Goal: Task Accomplishment & Management: Complete application form

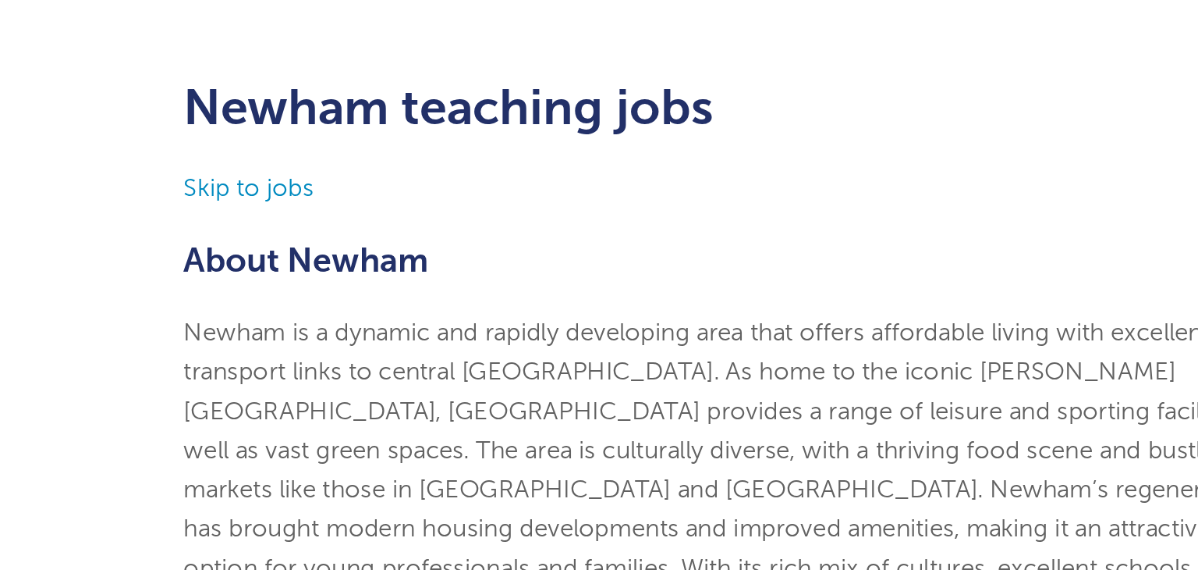
click at [274, 213] on p "Skip to jobs" at bounding box center [599, 202] width 765 height 27
click at [268, 208] on link "Skip to jobs" at bounding box center [262, 202] width 90 height 19
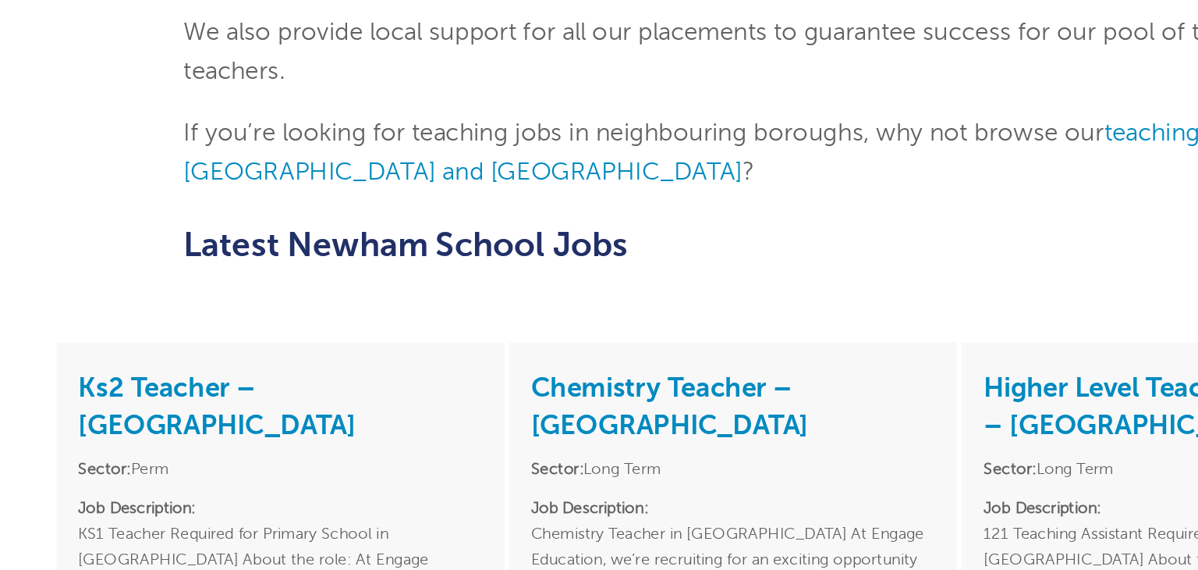
scroll to position [1975, 0]
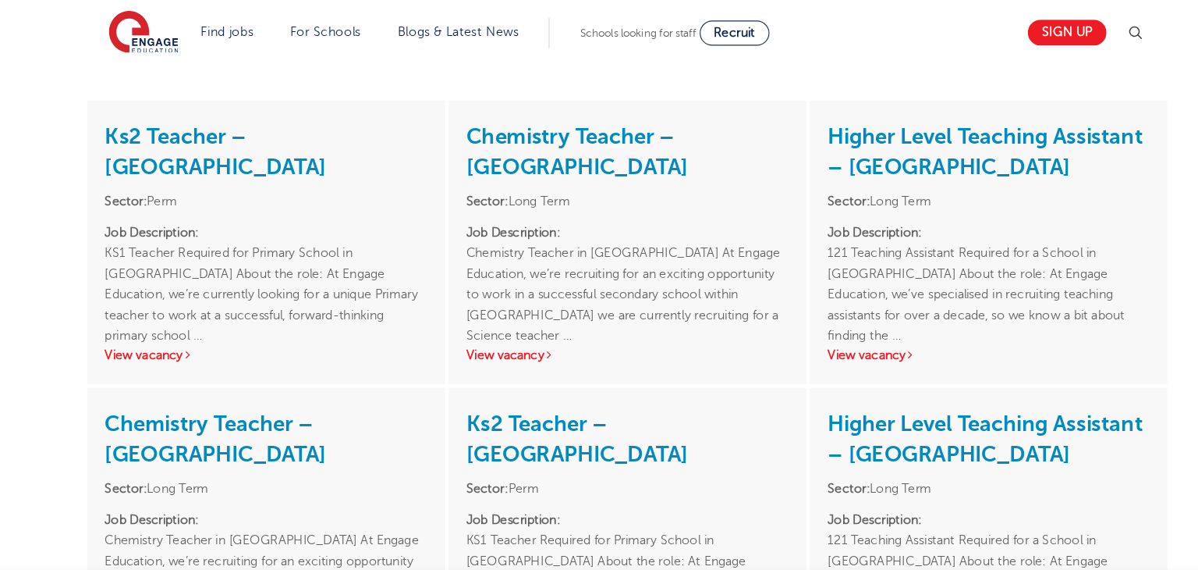
scroll to position [1939, 0]
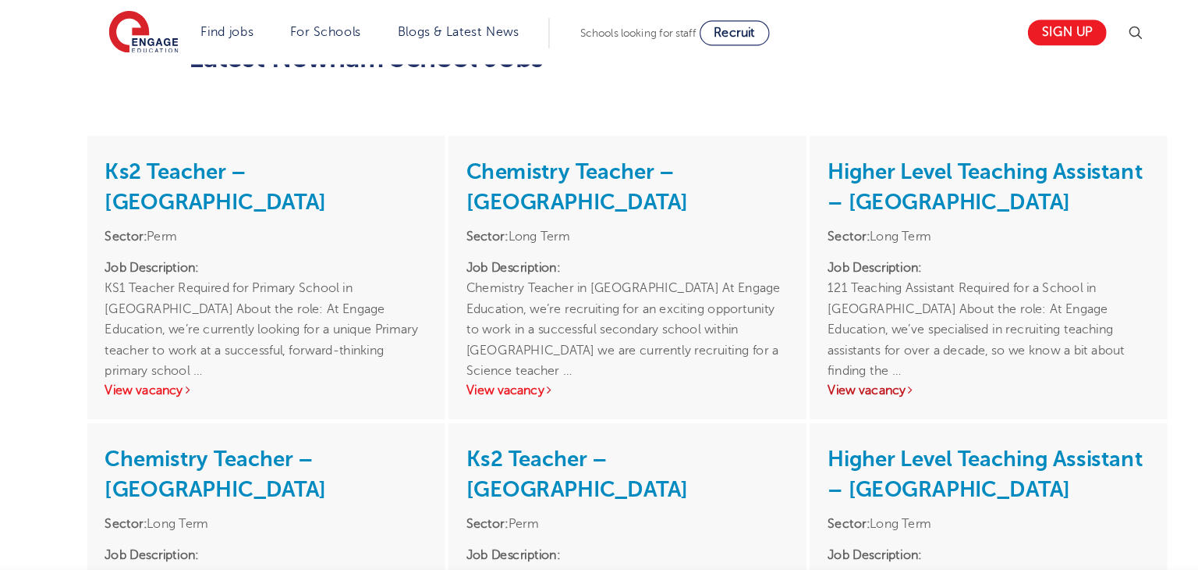
click at [814, 340] on link "View vacancy" at bounding box center [812, 341] width 76 height 12
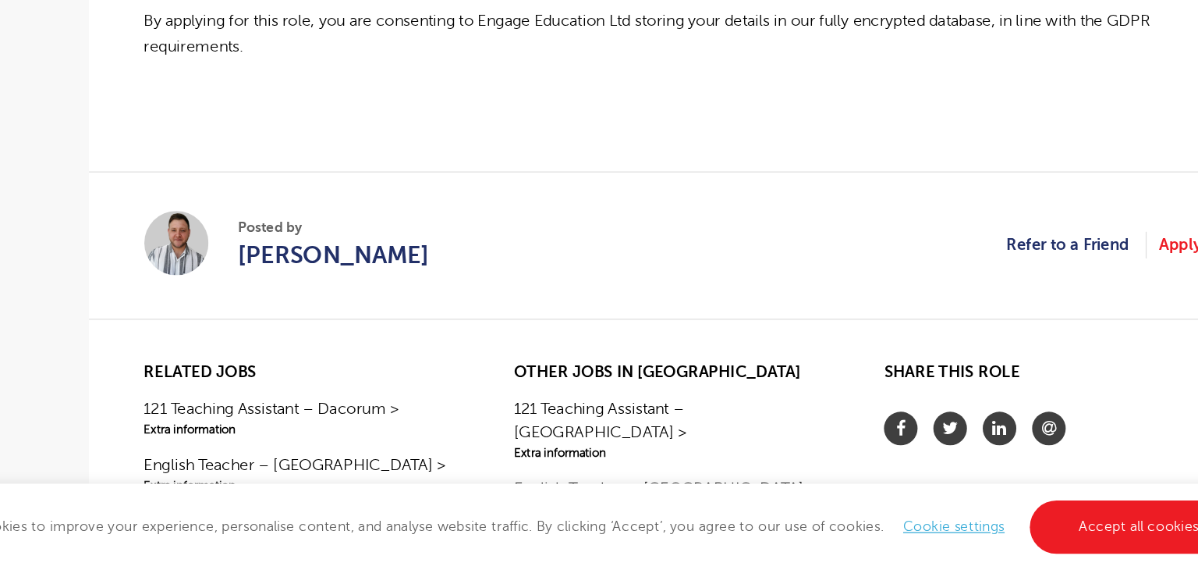
scroll to position [1209, 0]
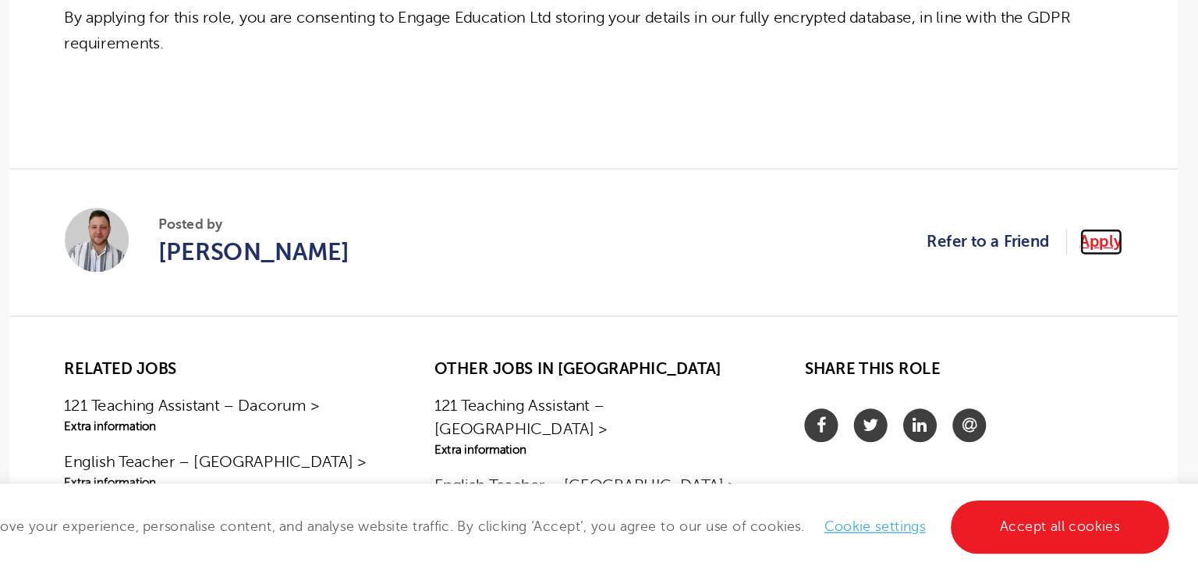
click at [1007, 304] on link "Apply" at bounding box center [1001, 310] width 34 height 20
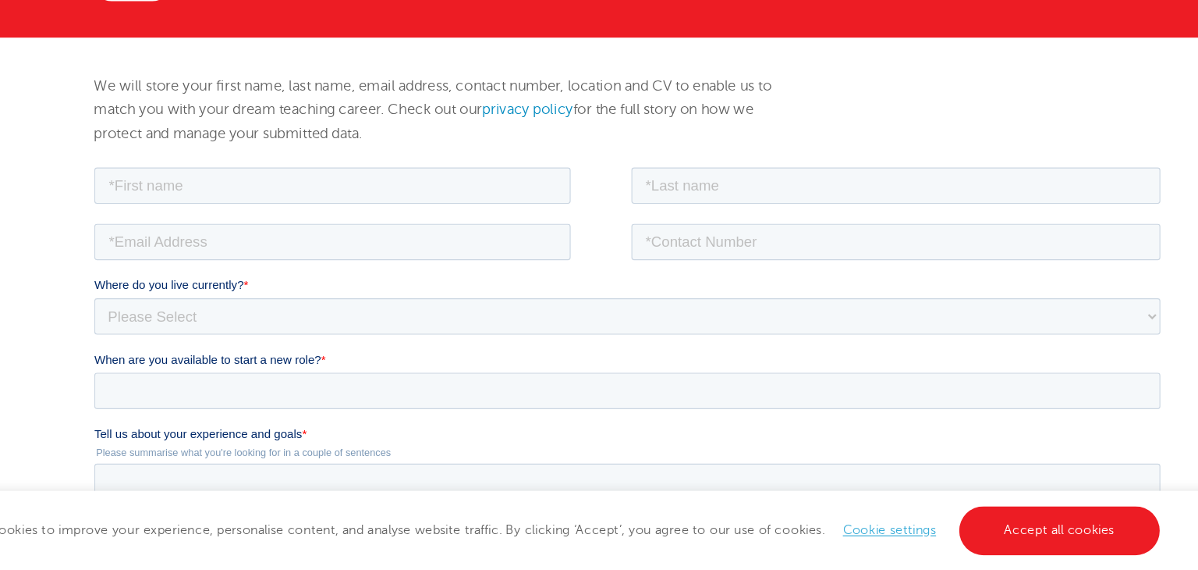
scroll to position [160, 0]
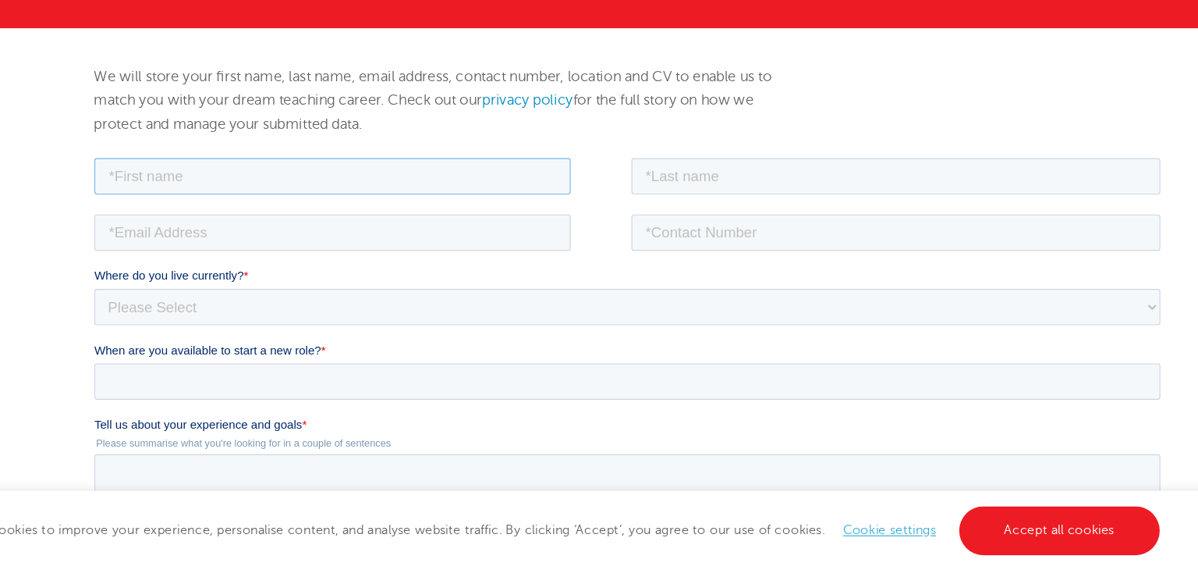
click at [227, 182] on input "text" at bounding box center [299, 173] width 410 height 31
type input "[PERSON_NAME]"
click at [783, 176] on input "text" at bounding box center [783, 173] width 456 height 31
type input "iqbal"
click at [304, 226] on input "email" at bounding box center [299, 221] width 410 height 31
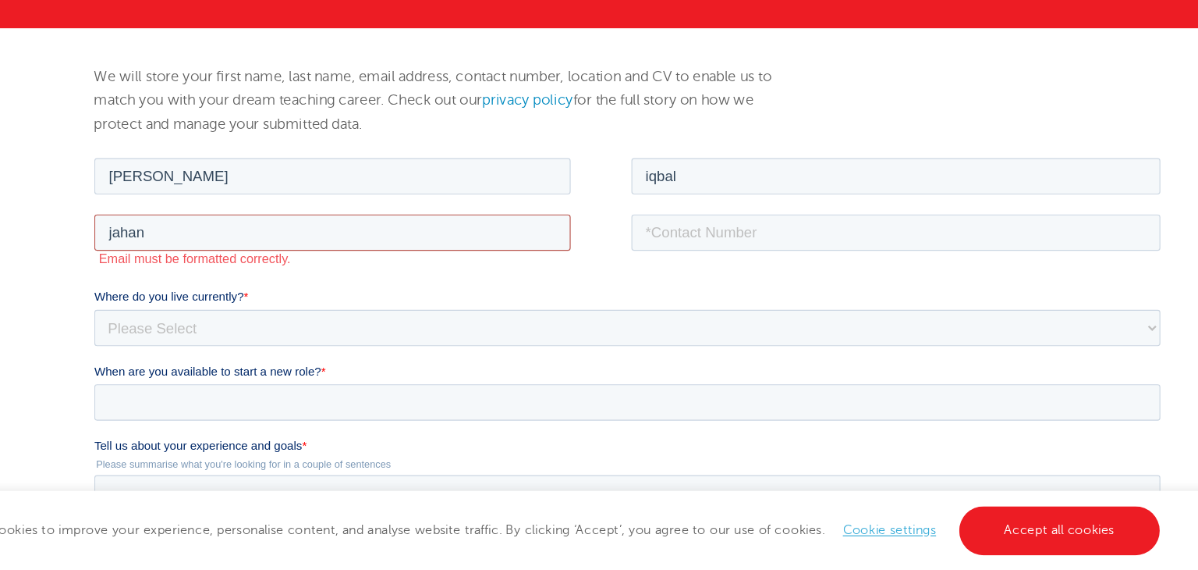
type input "[PERSON_NAME][EMAIL_ADDRESS][DOMAIN_NAME]"
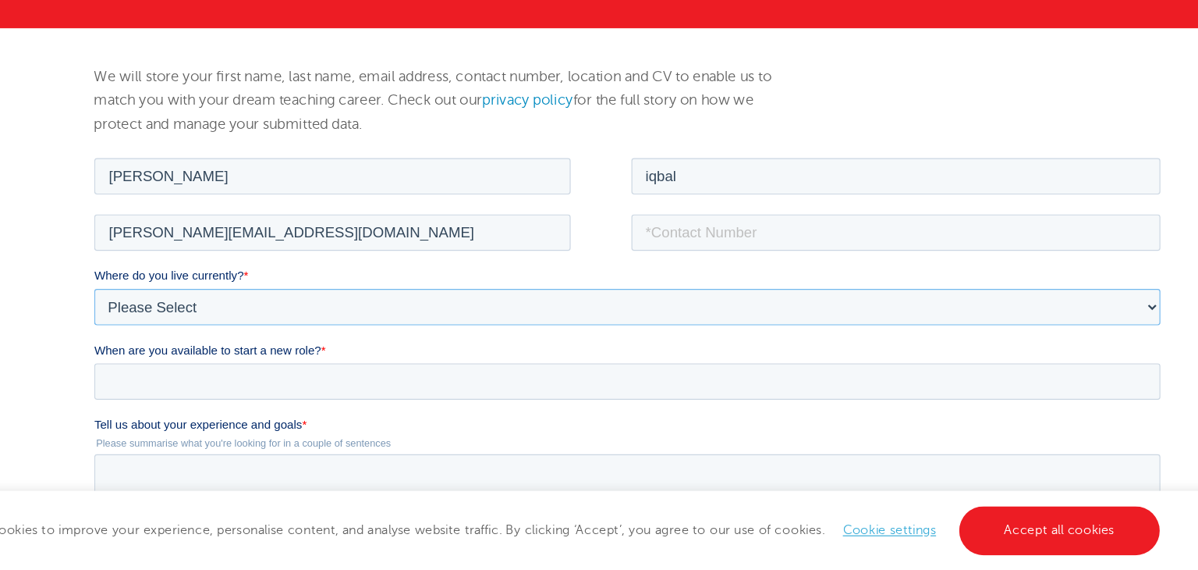
click at [265, 285] on select "Please Select [GEOGRAPHIC_DATA] [GEOGRAPHIC_DATA] [GEOGRAPHIC_DATA] [GEOGRAPHIC…" at bounding box center [552, 285] width 917 height 31
select select "UK"
click at [94, 270] on select "Please Select [GEOGRAPHIC_DATA] [GEOGRAPHIC_DATA] [GEOGRAPHIC_DATA] [GEOGRAPHIC…" at bounding box center [552, 285] width 917 height 31
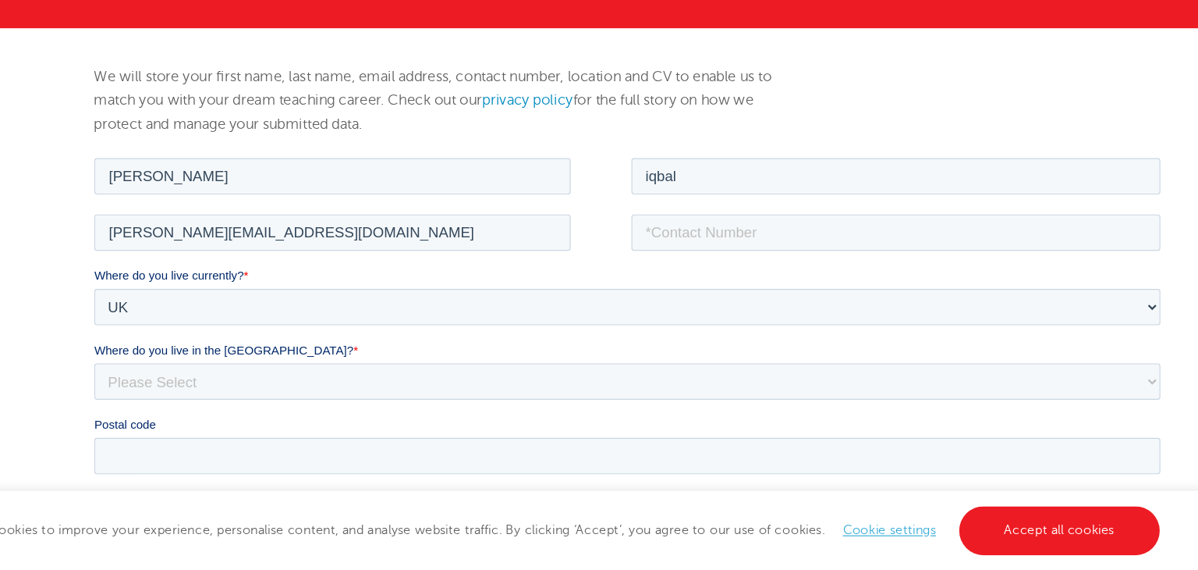
click at [90, 395] on div "We will store your first name, last name, email address, contact number, locati…" at bounding box center [599, 527] width 1198 height 846
click at [154, 347] on select "Please Select Overseas [GEOGRAPHIC_DATA] [GEOGRAPHIC_DATA] [GEOGRAPHIC_DATA] [G…" at bounding box center [552, 349] width 917 height 31
select select "[GEOGRAPHIC_DATA]"
click at [94, 334] on select "Please Select Overseas [GEOGRAPHIC_DATA] [GEOGRAPHIC_DATA] [GEOGRAPHIC_DATA] [G…" at bounding box center [552, 349] width 917 height 31
click at [76, 387] on div "We will store your first name, last name, email address, contact number, locati…" at bounding box center [599, 527] width 1198 height 846
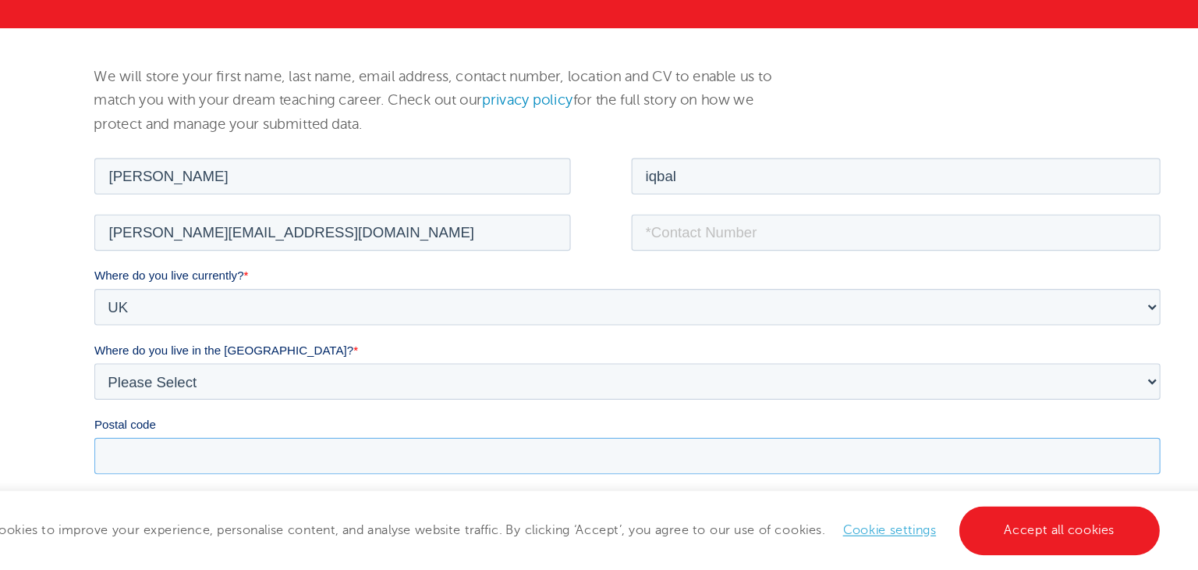
click at [122, 412] on input "Postal code" at bounding box center [552, 413] width 917 height 31
type input "E13 0ER"
click at [87, 428] on div "We will store your first name, last name, email address, contact number, locati…" at bounding box center [599, 527] width 1198 height 846
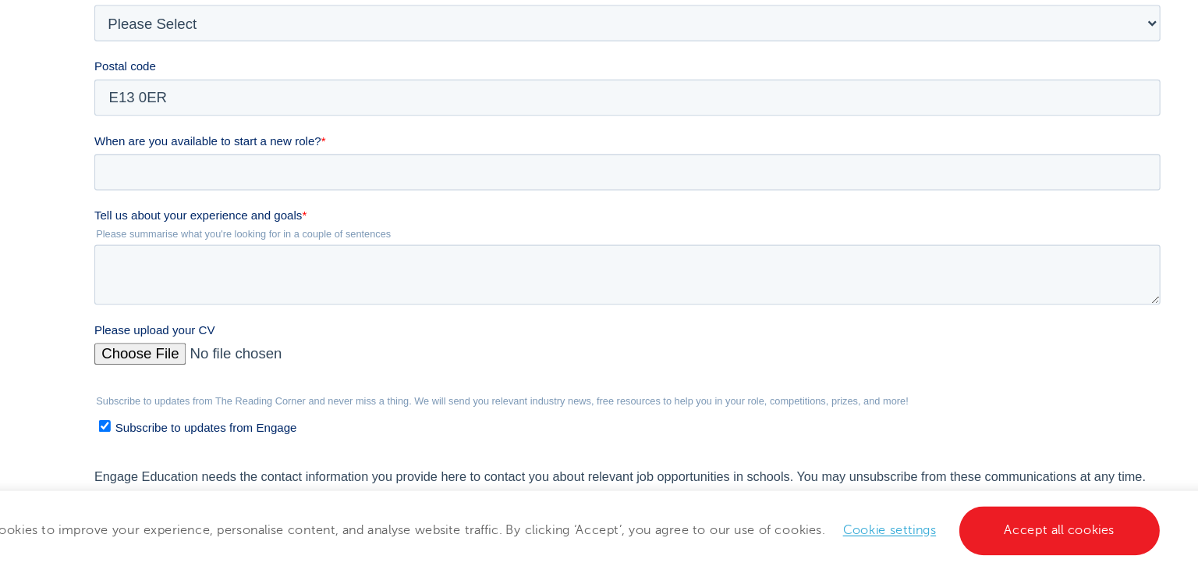
scroll to position [472, 0]
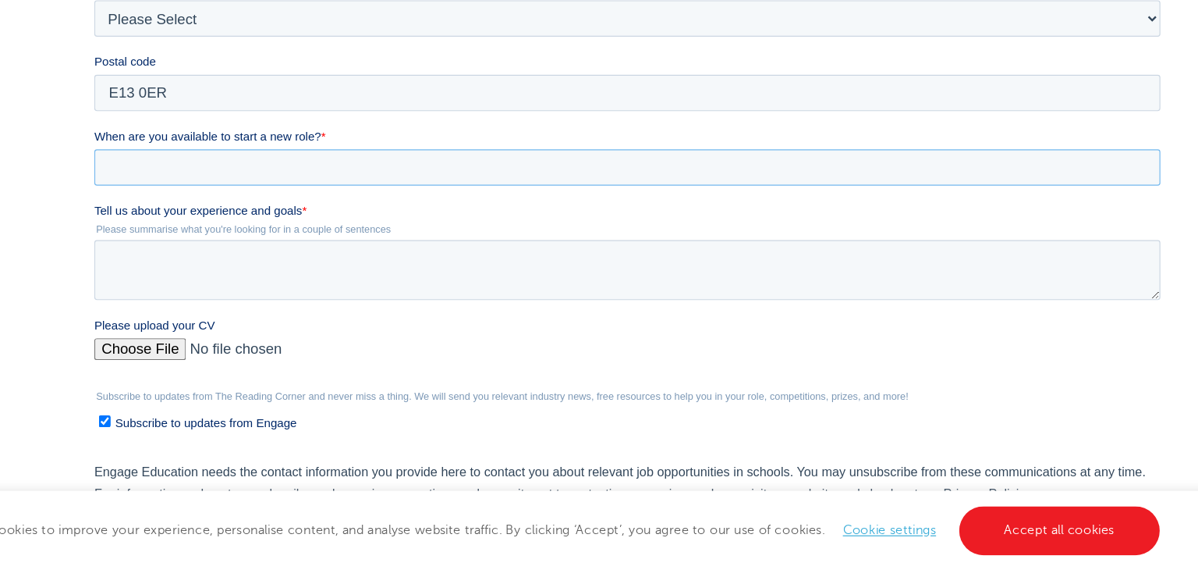
click at [124, 121] on input "When are you available to start a new role? *" at bounding box center [552, 114] width 917 height 31
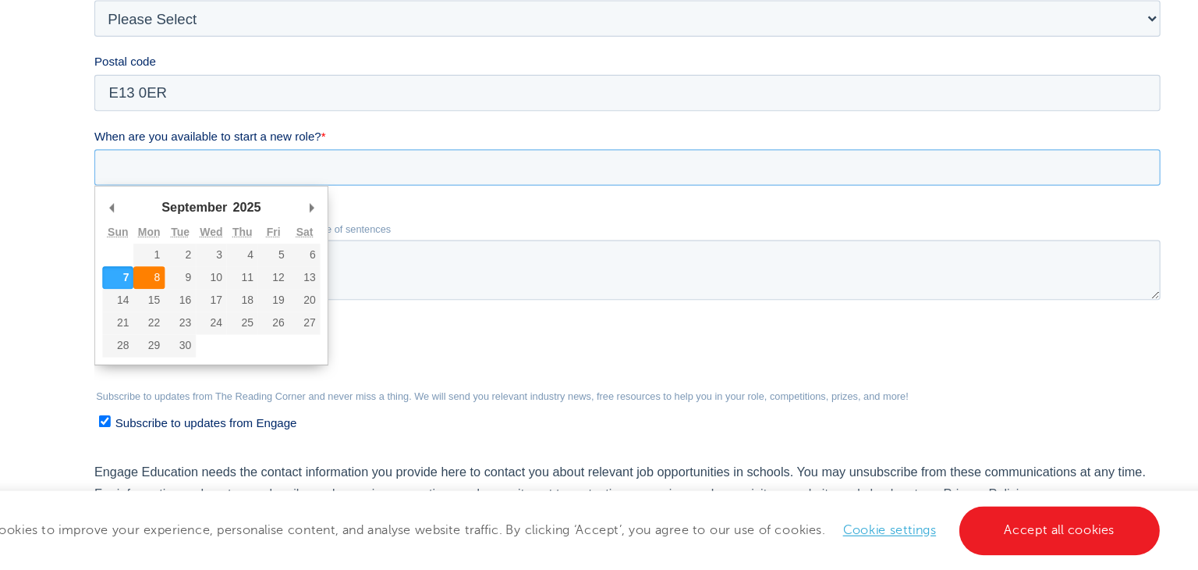
type div "[DATE]"
type input "[DATE]"
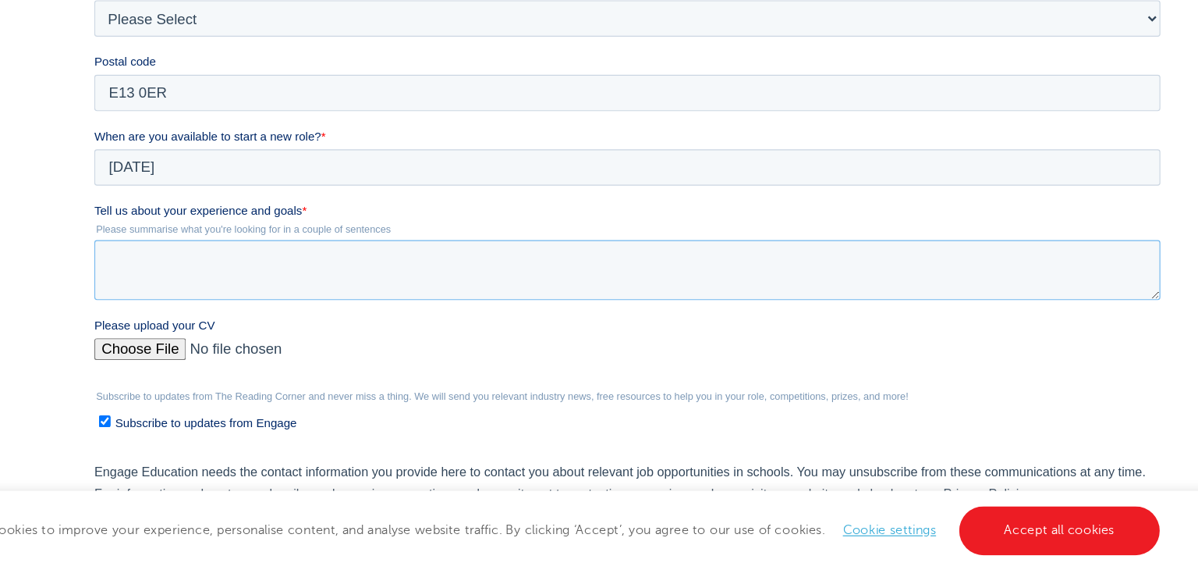
click at [135, 201] on textarea "Tell us about your experience and goals *" at bounding box center [552, 202] width 917 height 51
click at [509, 257] on label "Please upload your CV" at bounding box center [555, 251] width 923 height 16
click at [509, 261] on input "Please upload your CV" at bounding box center [552, 276] width 917 height 31
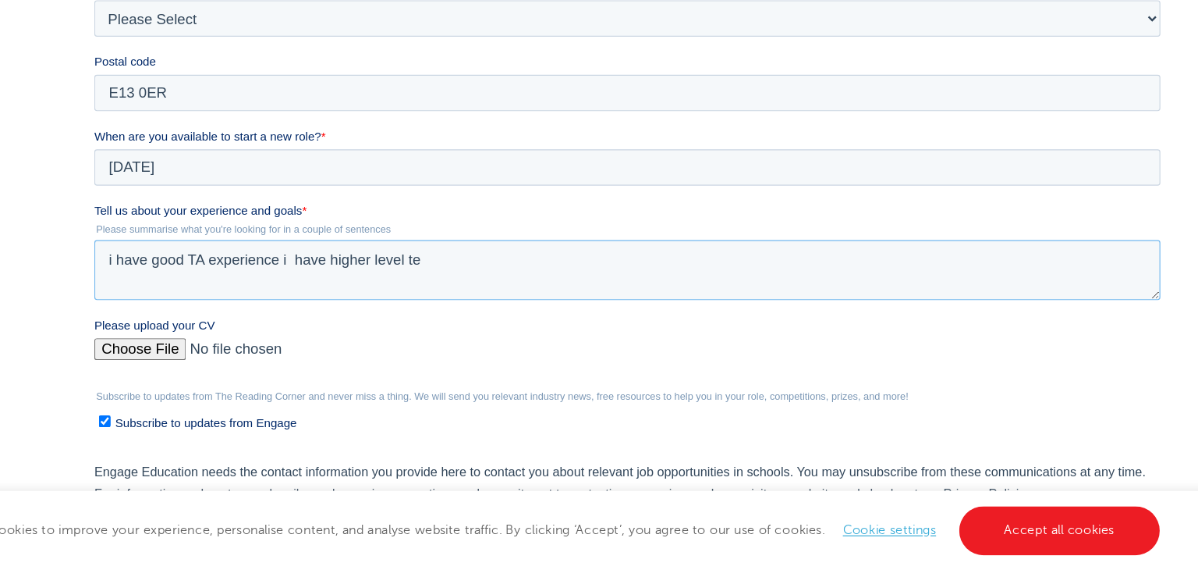
click at [502, 197] on textarea "i have good TA experience i have higher level te" at bounding box center [552, 202] width 917 height 51
type textarea "i have good TA experience i have higher level teaching assistant qualification …"
click at [149, 270] on input "Please upload your CV" at bounding box center [552, 276] width 917 height 31
type input "C:\fakepath\[PERSON_NAME] cv 2.pdf"
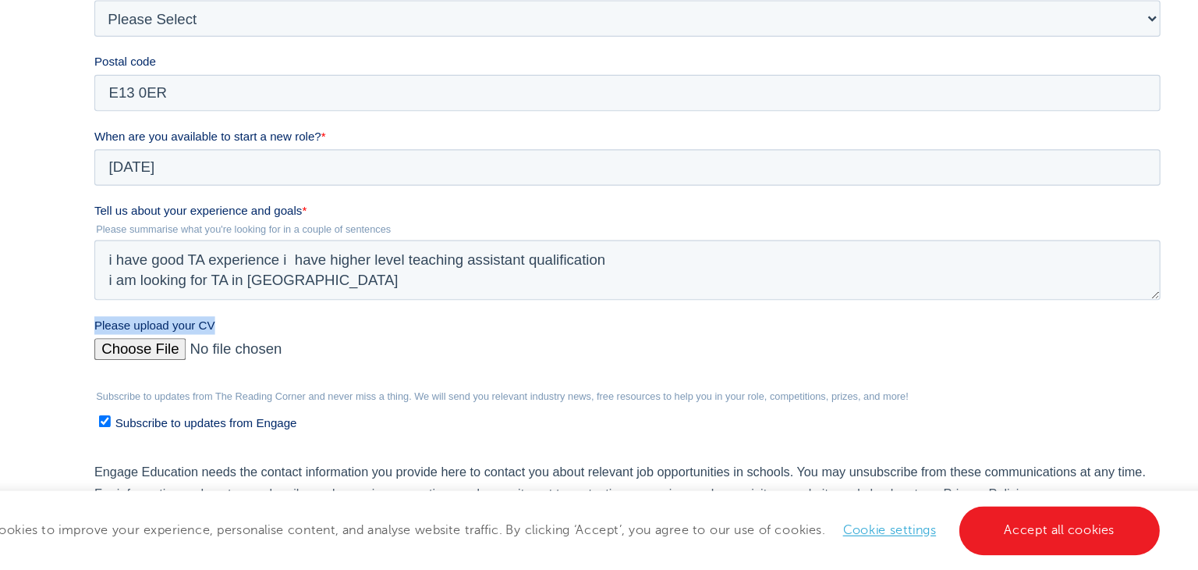
click at [496, 243] on label "Please upload your CV" at bounding box center [555, 251] width 923 height 16
click at [496, 261] on input "Please upload your CV" at bounding box center [552, 276] width 917 height 31
click at [115, 268] on input "Please upload your CV" at bounding box center [552, 276] width 917 height 31
type input "C:\fakepath\[PERSON_NAME] cv 2.pdf"
click at [479, 267] on input "Please upload your CV" at bounding box center [552, 276] width 917 height 31
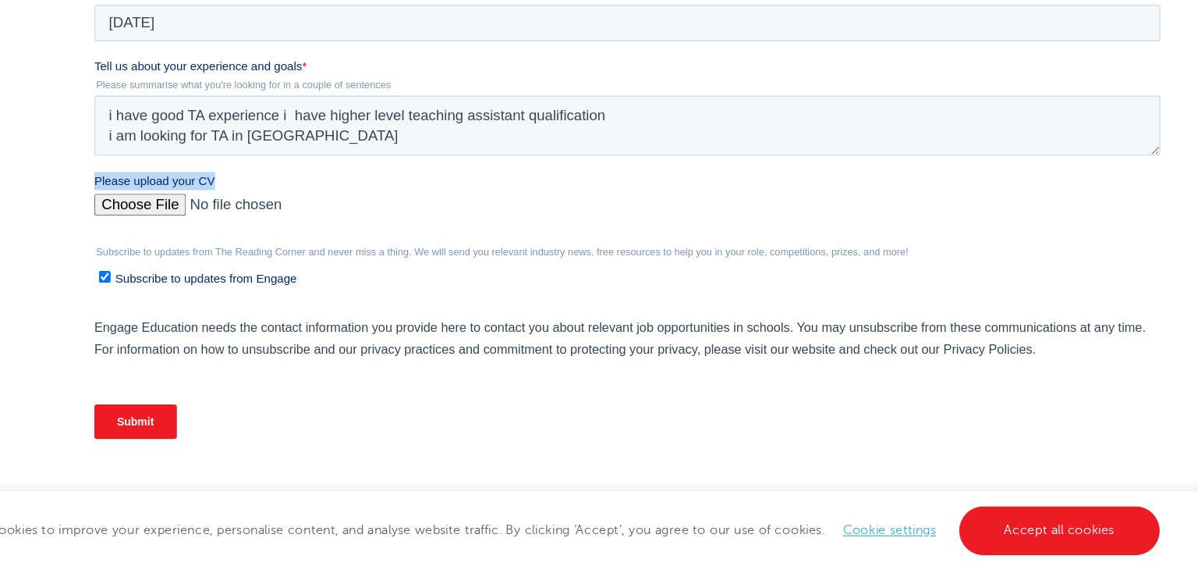
scroll to position [597, 0]
click at [323, 73] on textarea "i have good TA experience i have higher level teaching assistant qualification …" at bounding box center [552, 57] width 917 height 51
type textarea "i have good TA experience i have higher level teaching assistant qualification …"
click at [349, 108] on label "Please upload your CV" at bounding box center [555, 106] width 923 height 16
click at [349, 116] on input "Please upload your CV" at bounding box center [552, 131] width 917 height 31
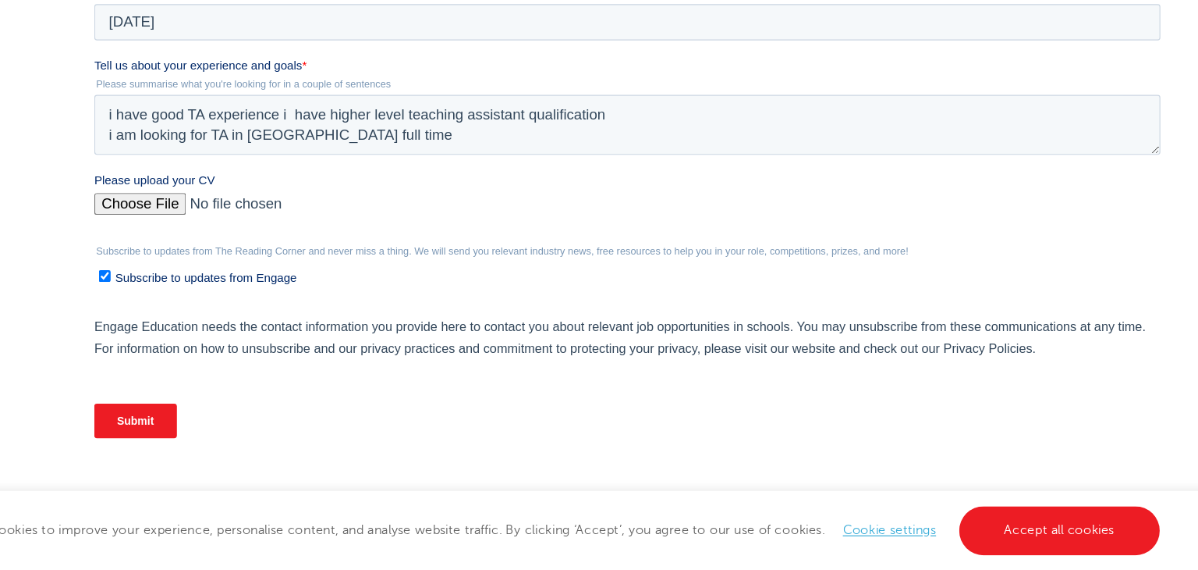
click at [123, 311] on input "Submit" at bounding box center [129, 312] width 71 height 30
